Goal: Information Seeking & Learning: Check status

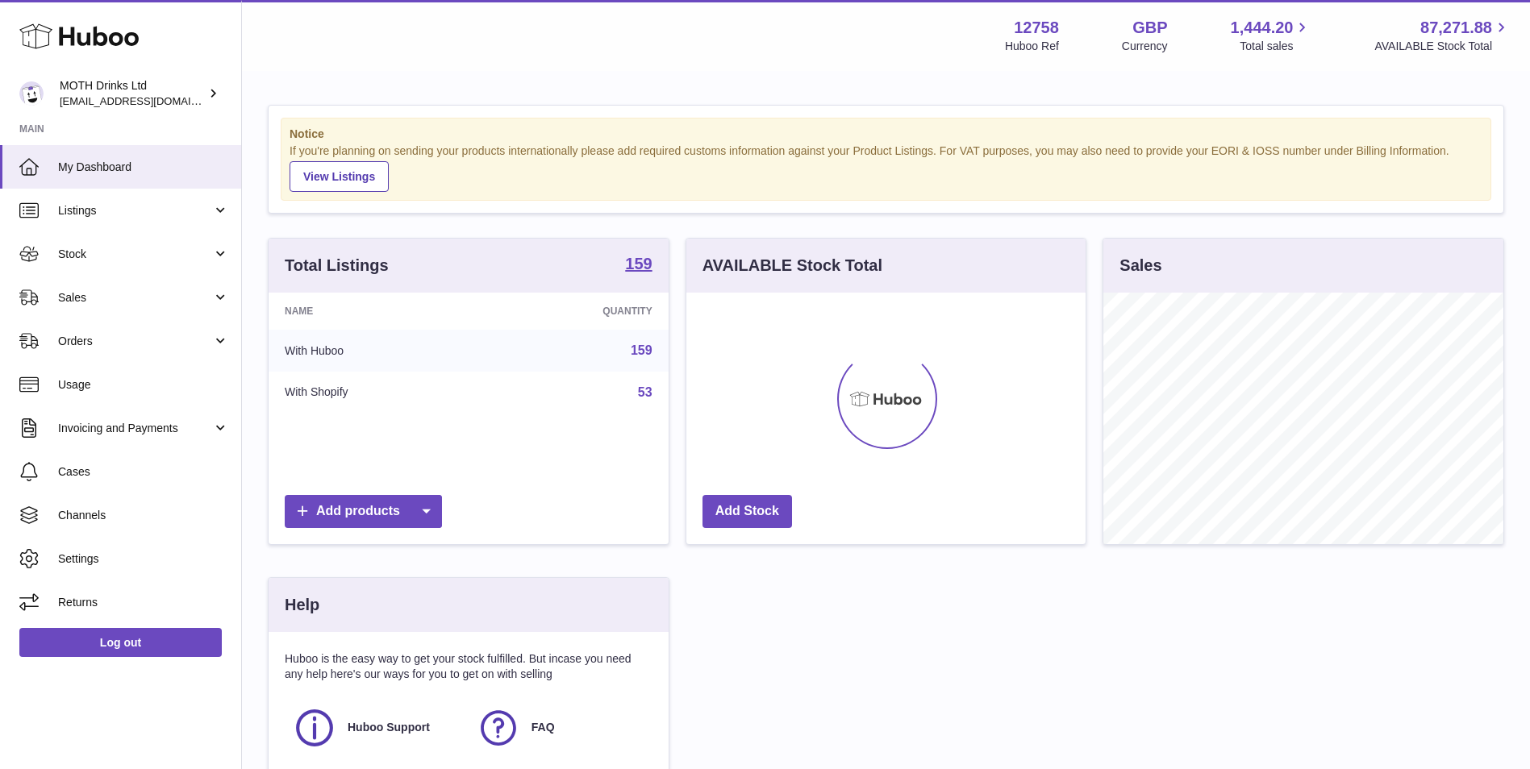
scroll to position [252, 399]
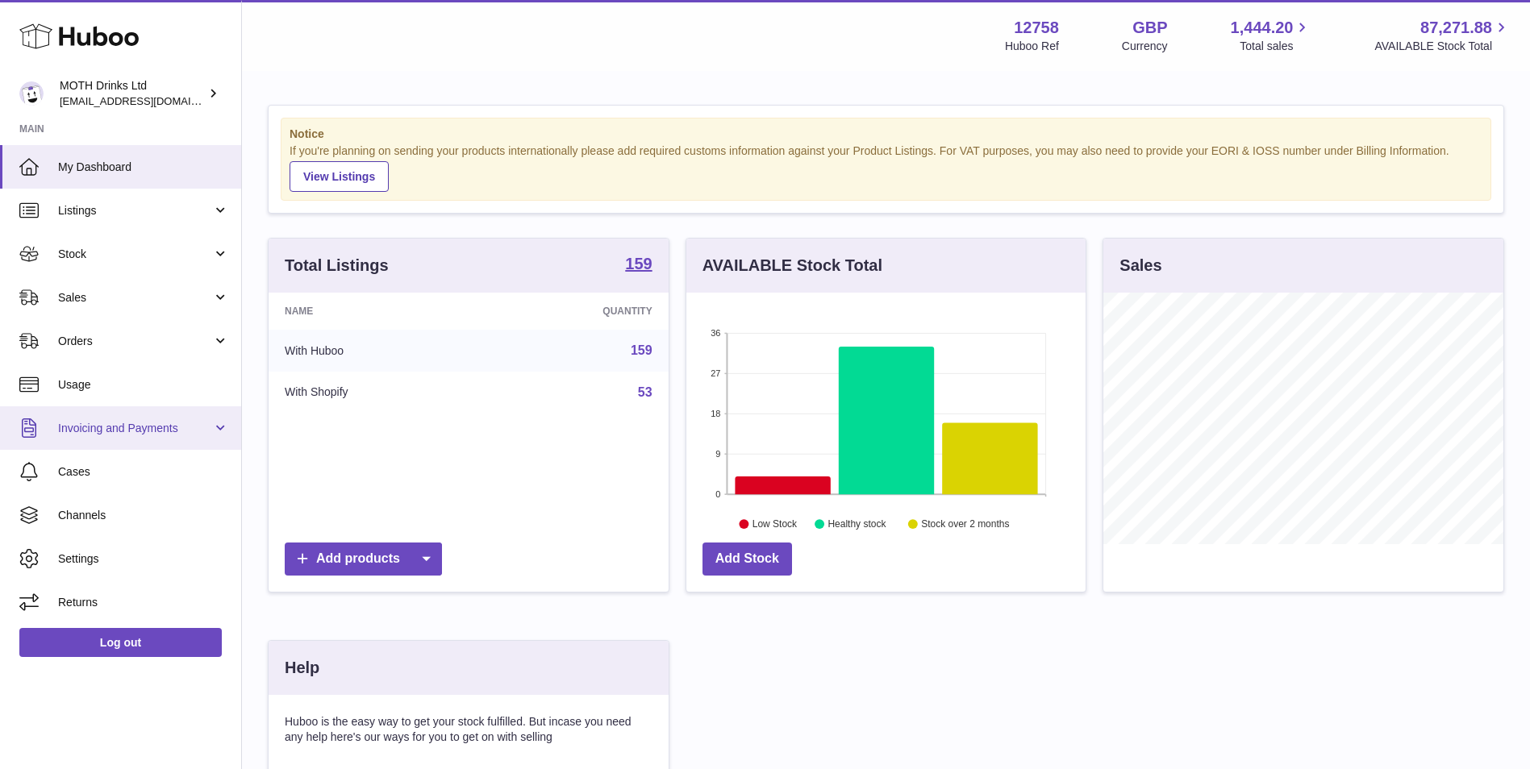
click at [134, 440] on link "Invoicing and Payments" at bounding box center [120, 428] width 241 height 44
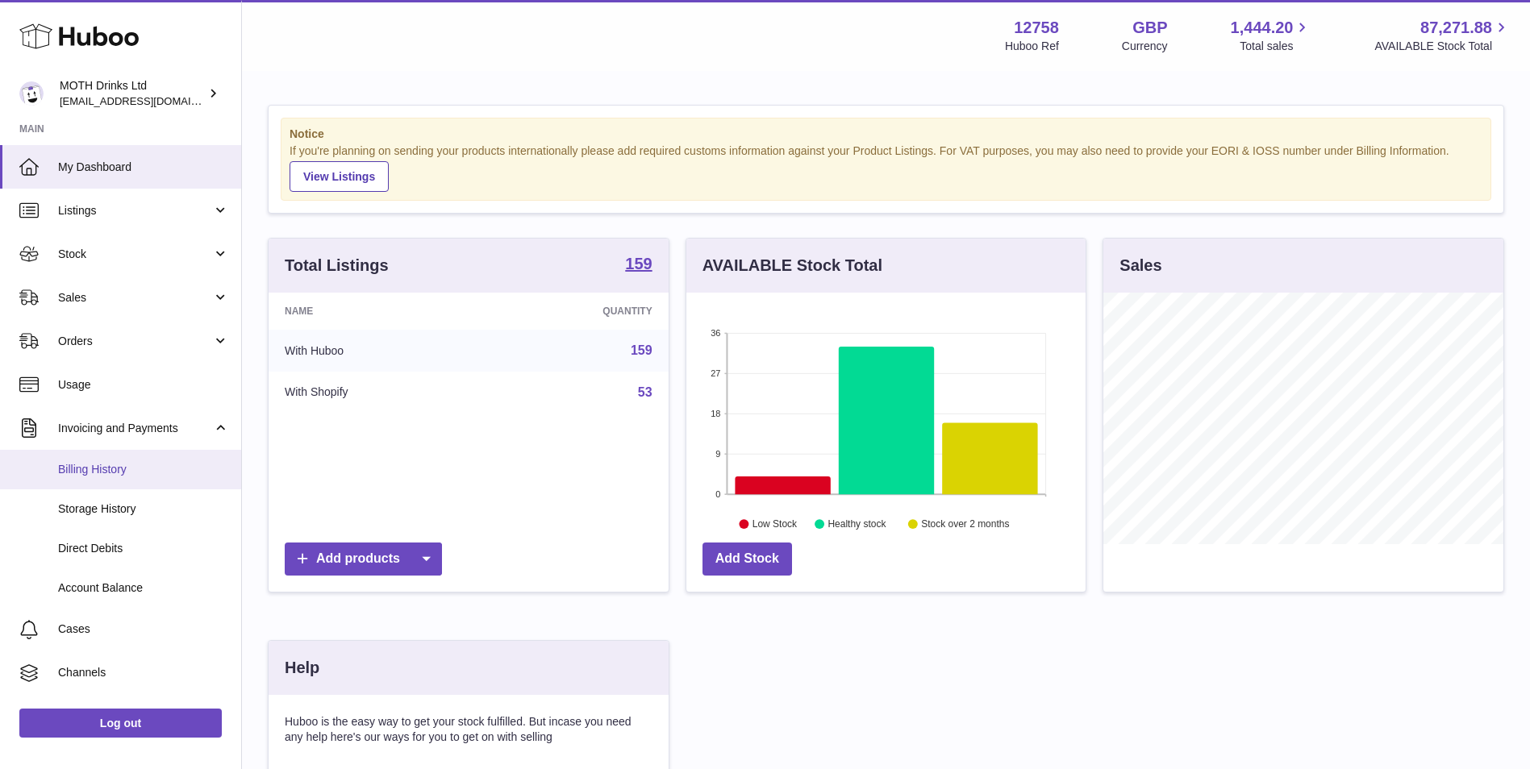
click at [131, 468] on span "Billing History" at bounding box center [143, 469] width 171 height 15
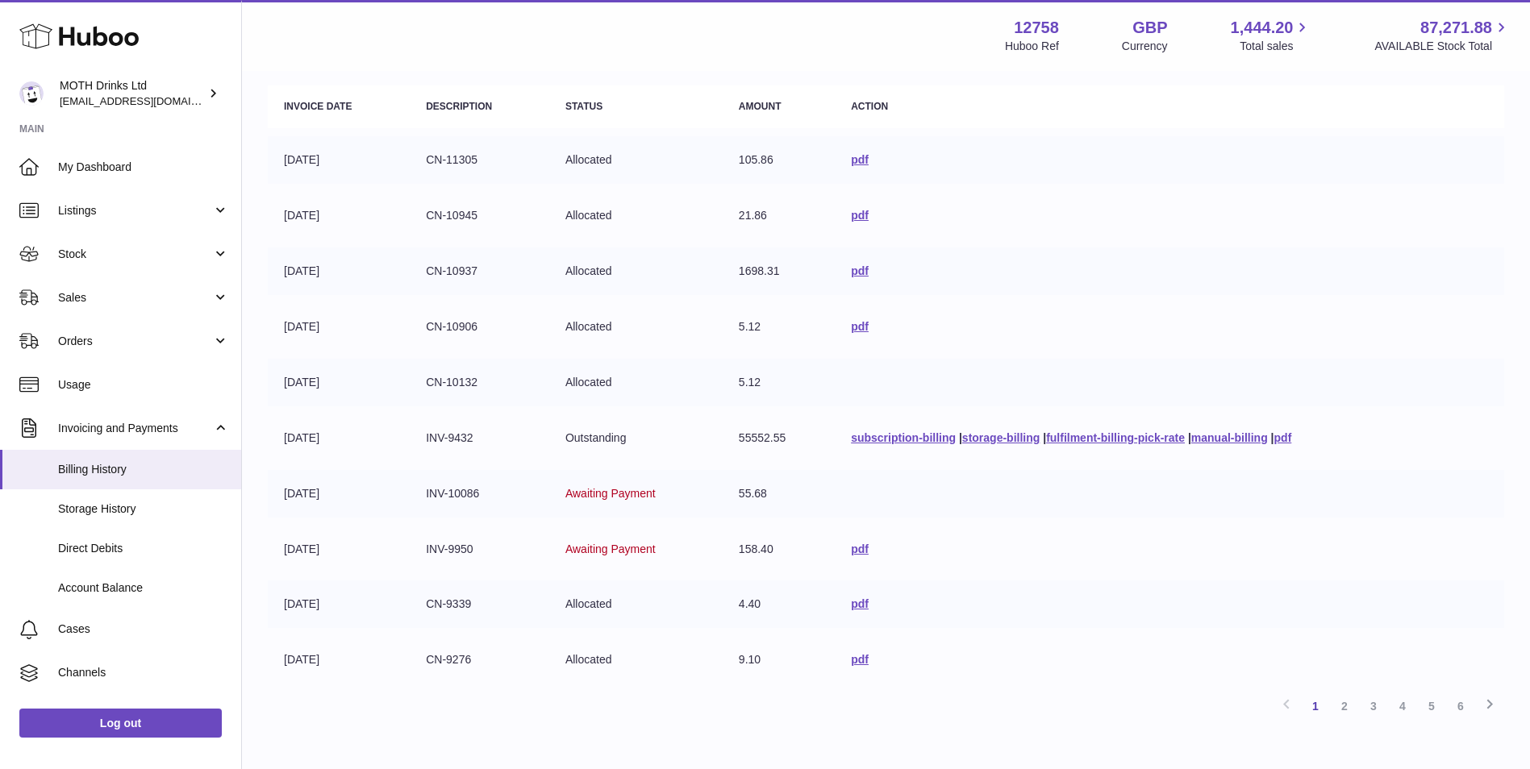
scroll to position [191, 0]
click at [1455, 701] on link "6" at bounding box center [1460, 704] width 29 height 29
